Goal: Information Seeking & Learning: Learn about a topic

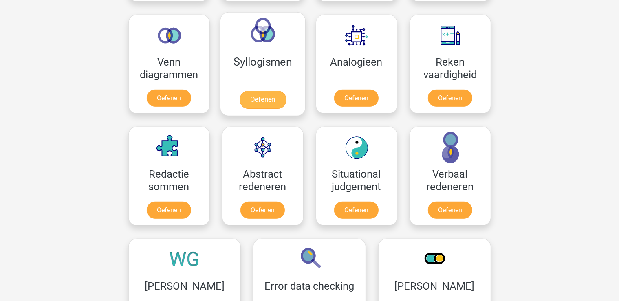
scroll to position [485, 0]
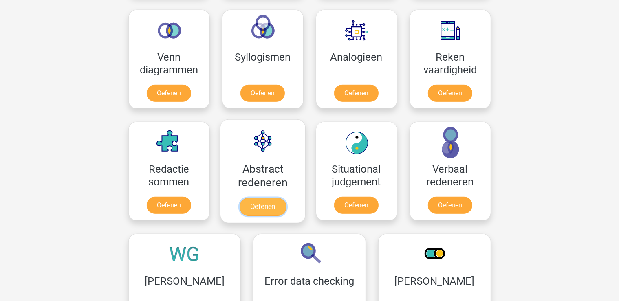
click at [275, 198] on link "Oefenen" at bounding box center [262, 207] width 46 height 18
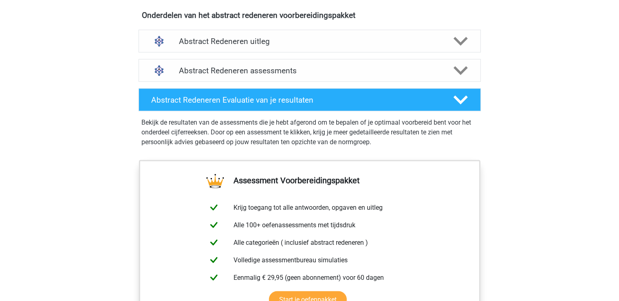
scroll to position [478, 0]
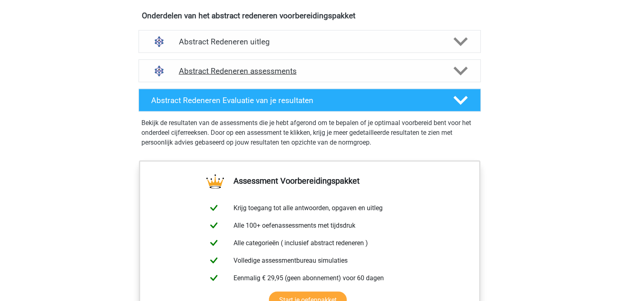
click at [346, 75] on div "Abstract Redeneren assessments" at bounding box center [310, 71] width 342 height 23
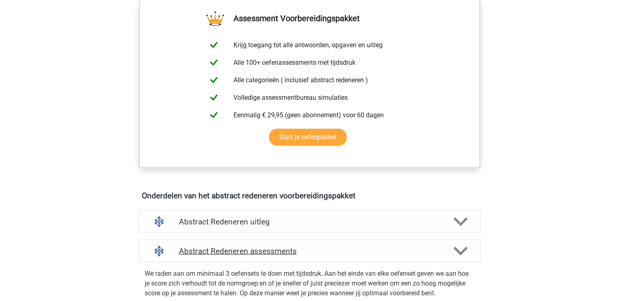
scroll to position [0, 0]
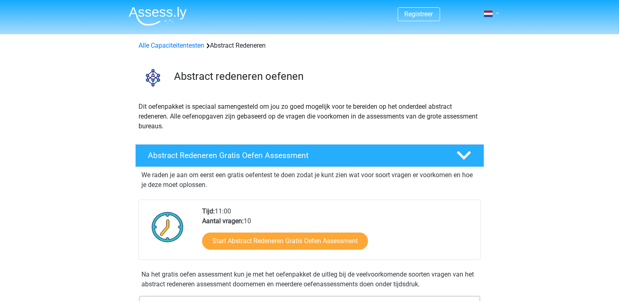
click at [494, 17] on link at bounding box center [489, 14] width 16 height 10
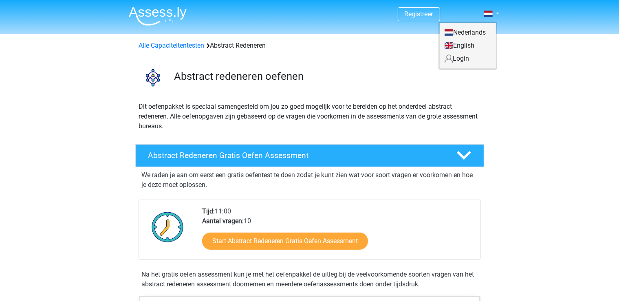
click at [459, 59] on link "Login" at bounding box center [468, 58] width 56 height 13
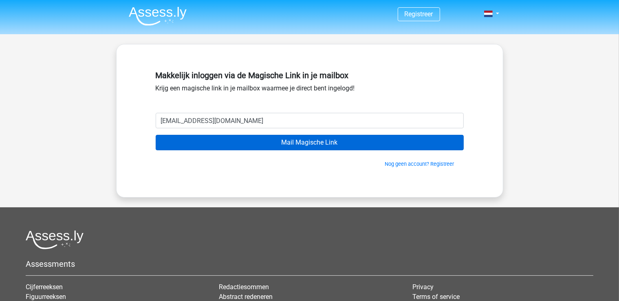
type input "timdekkers2404@gmail.com"
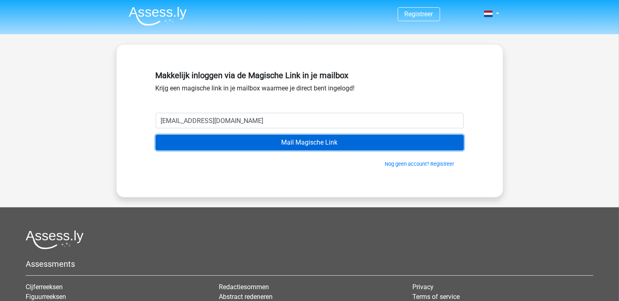
click at [262, 141] on input "Mail Magische Link" at bounding box center [310, 142] width 308 height 15
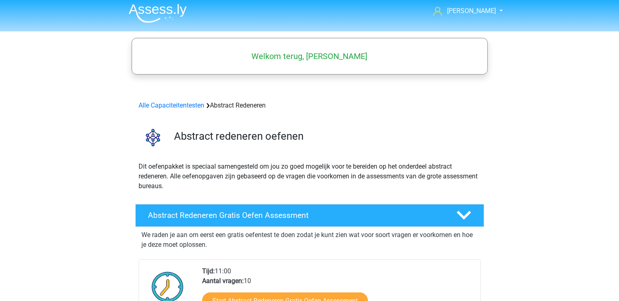
scroll to position [215, 0]
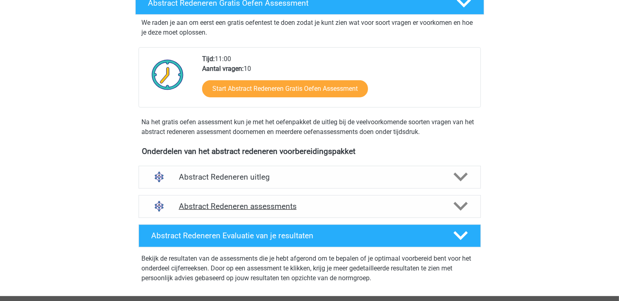
click at [300, 210] on h4 "Abstract Redeneren assessments" at bounding box center [310, 206] width 262 height 9
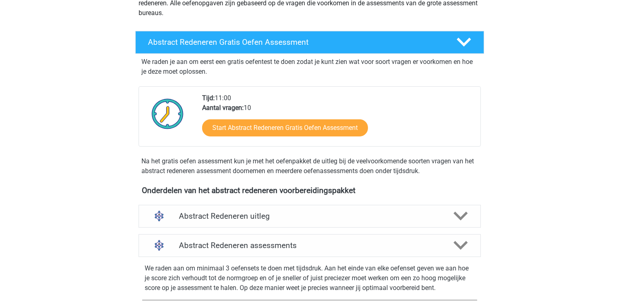
scroll to position [86, 0]
